Goal: Navigation & Orientation: Find specific page/section

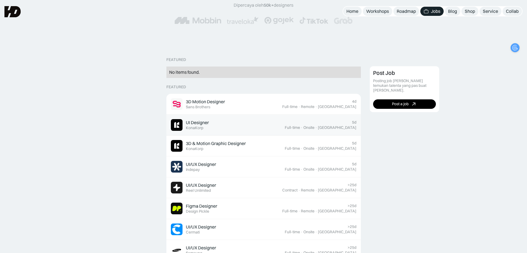
scroll to position [56, 0]
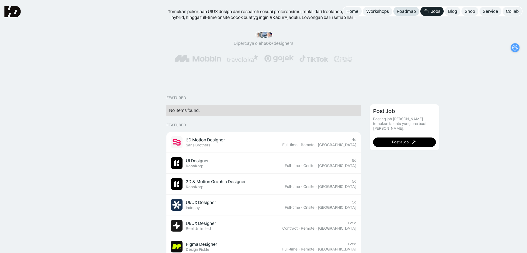
click at [409, 10] on div "Roadmap" at bounding box center [406, 11] width 19 height 6
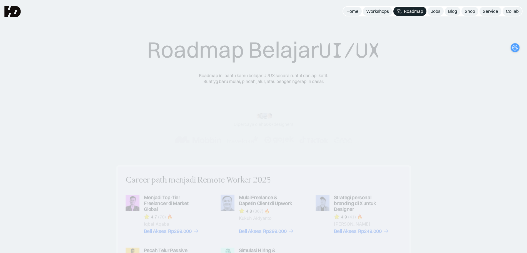
click at [20, 11] on img at bounding box center [12, 11] width 16 height 11
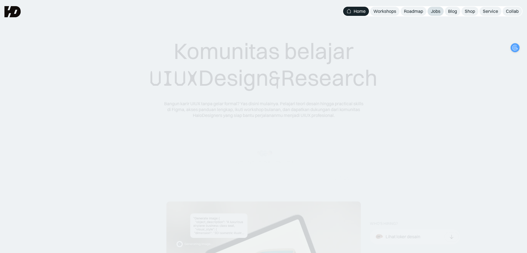
click at [433, 12] on div "Jobs" at bounding box center [435, 11] width 9 height 6
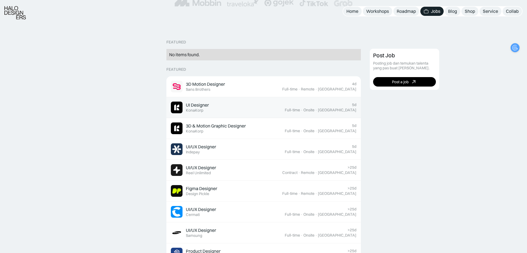
scroll to position [250, 0]
